Goal: Task Accomplishment & Management: Manage account settings

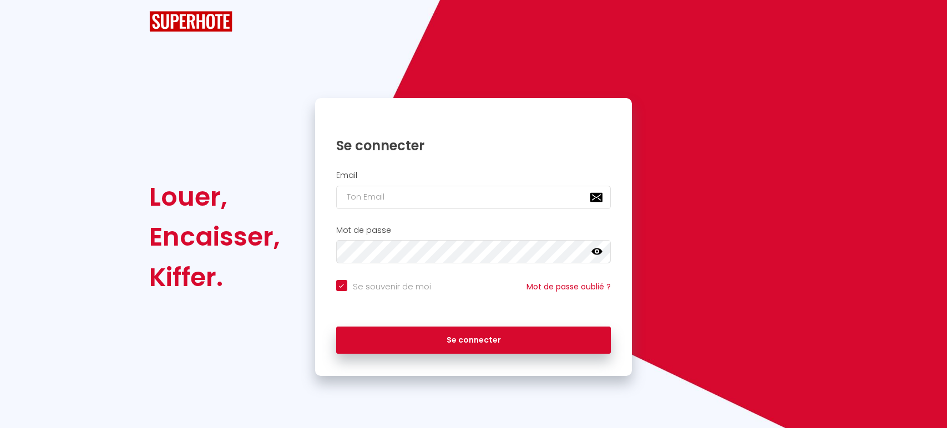
checkbox input "true"
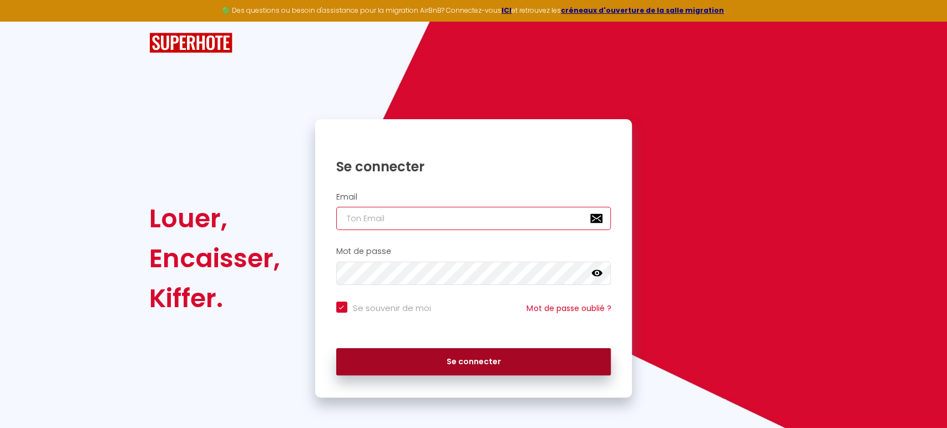
type input "[EMAIL_ADDRESS][DOMAIN_NAME]"
click at [461, 358] on button "Se connecter" at bounding box center [473, 362] width 275 height 28
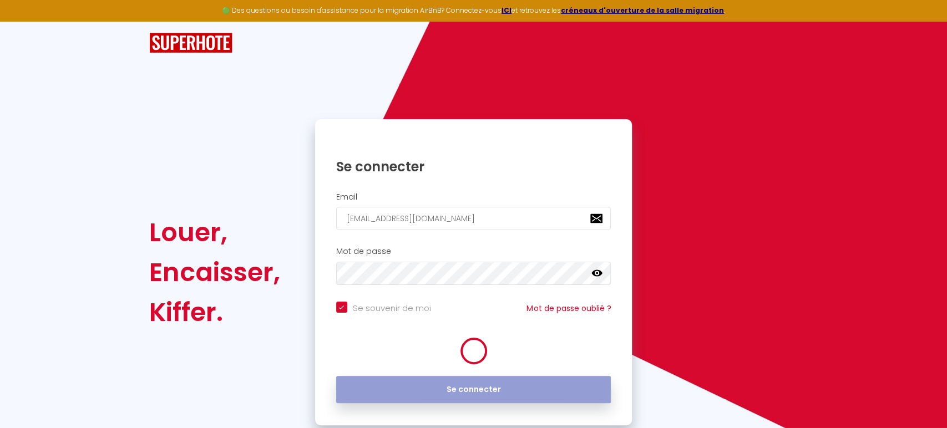
checkbox input "true"
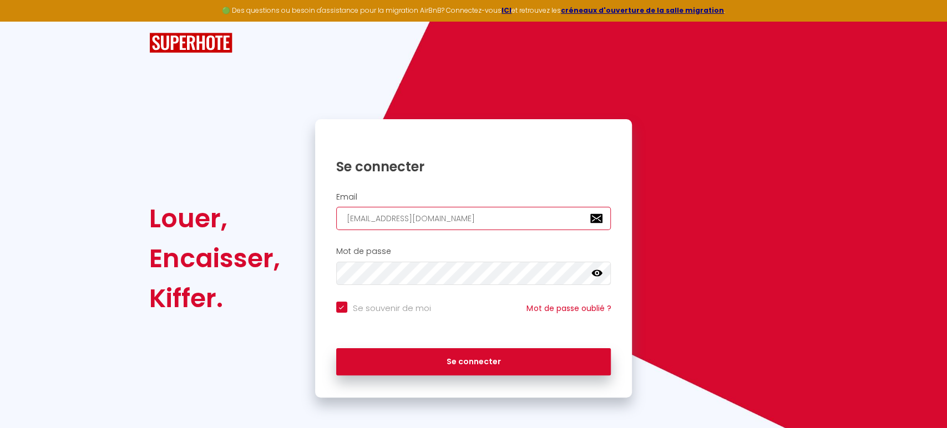
click at [472, 221] on input "[EMAIL_ADDRESS][DOMAIN_NAME]" at bounding box center [473, 218] width 275 height 23
type input "[PERSON_NAME][EMAIL_ADDRESS][DOMAIN_NAME]"
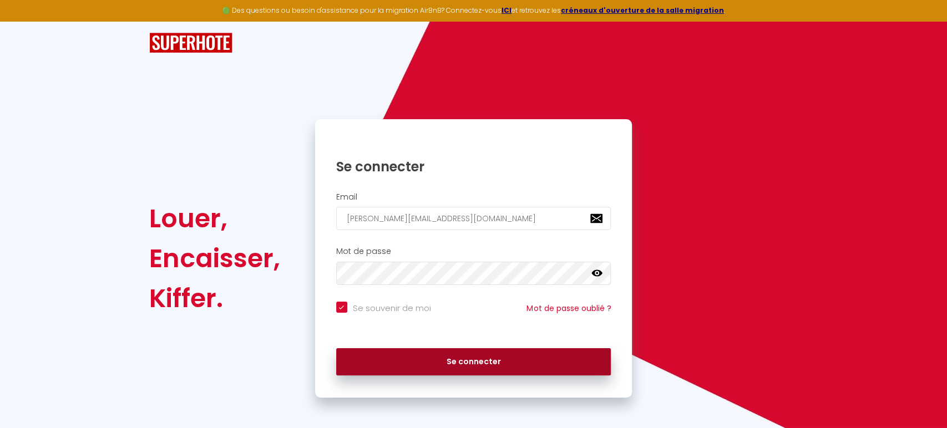
click at [466, 361] on button "Se connecter" at bounding box center [473, 362] width 275 height 28
checkbox input "true"
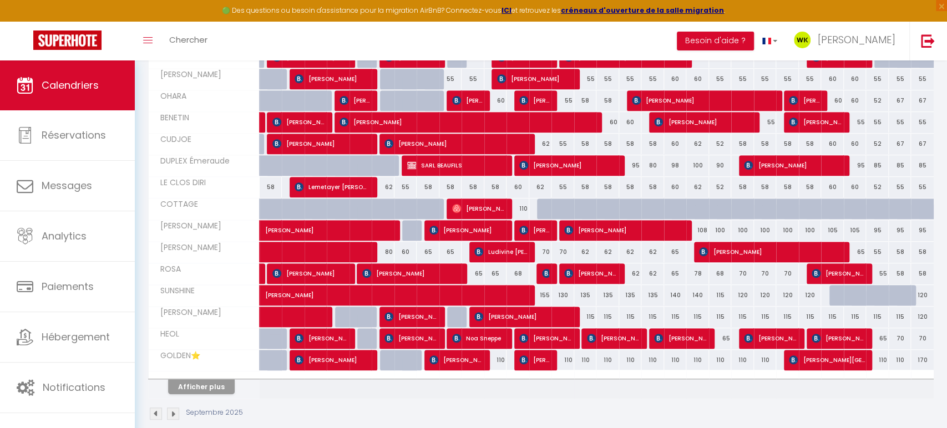
scroll to position [328, 0]
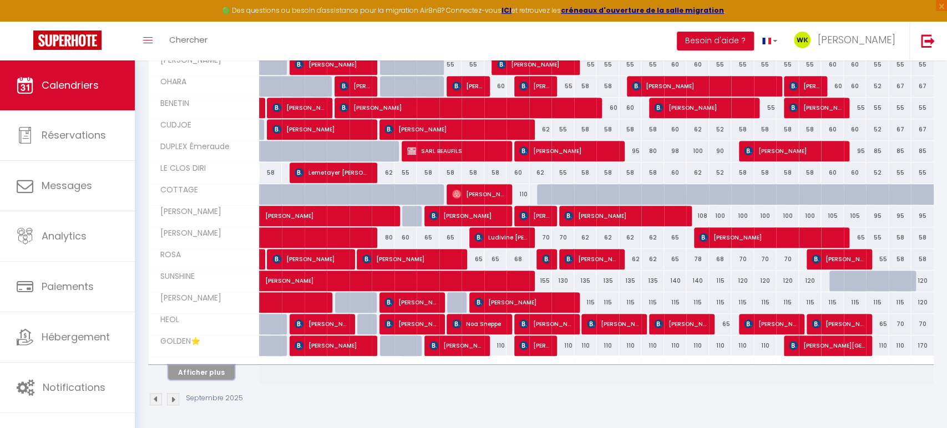
click at [189, 373] on button "Afficher plus" at bounding box center [201, 372] width 67 height 15
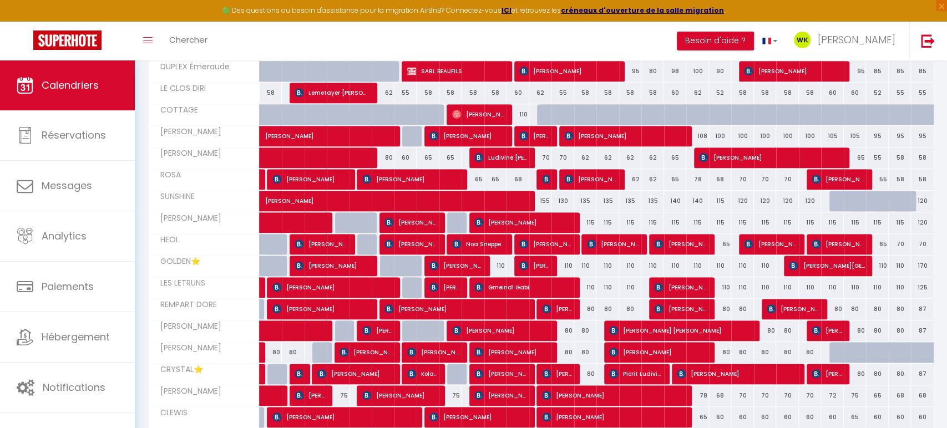
scroll to position [269, 0]
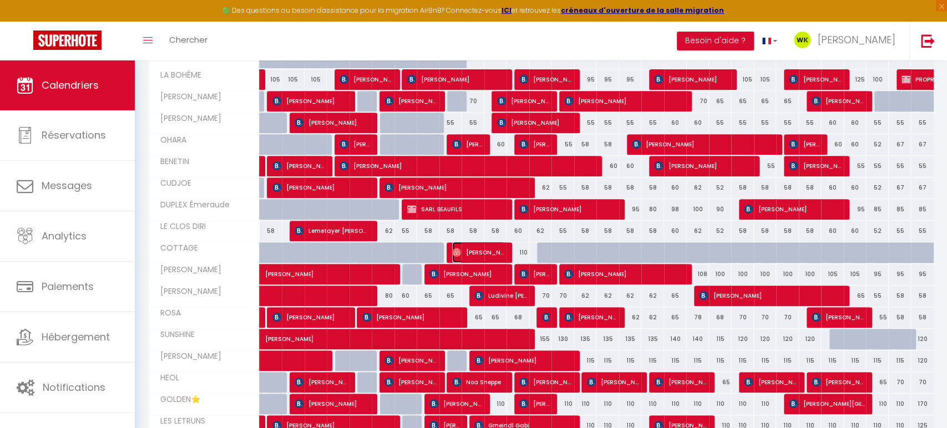
click at [478, 258] on span "[PERSON_NAME]" at bounding box center [478, 252] width 53 height 21
select select "OK"
select select "0"
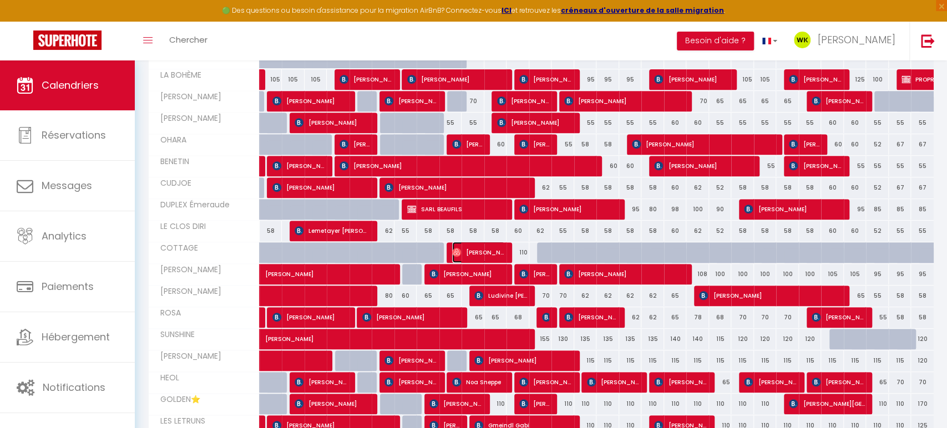
select select "1"
select select
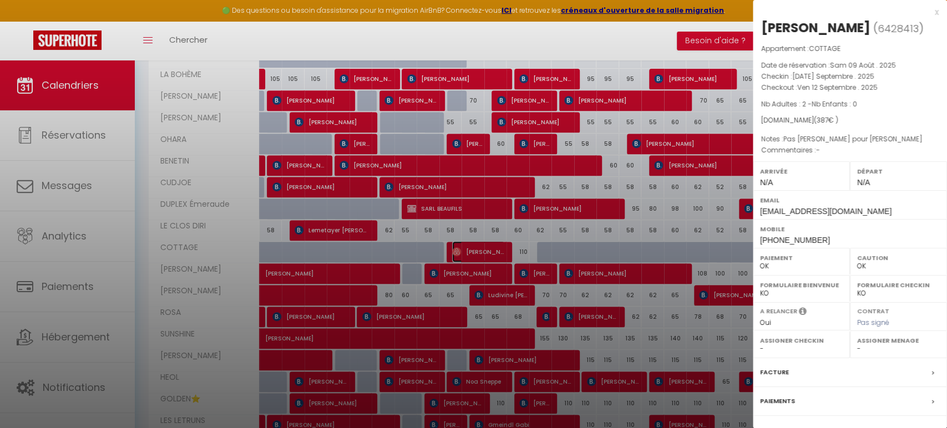
select select "48600"
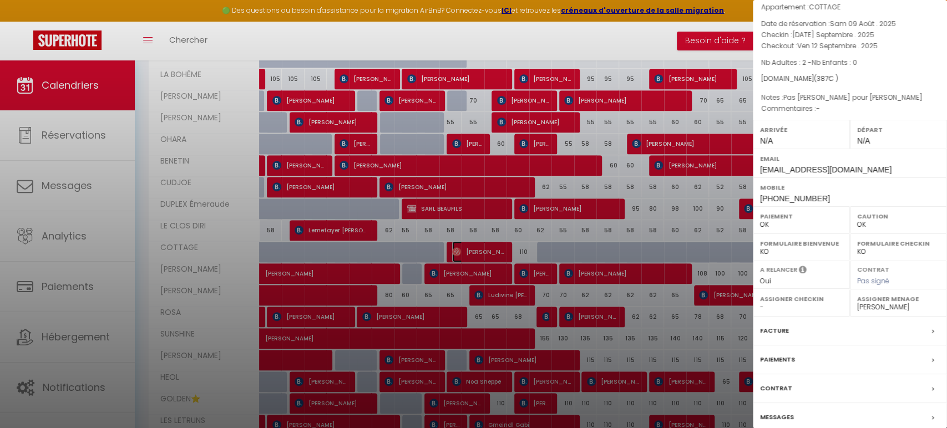
scroll to position [87, 0]
